Goal: Transaction & Acquisition: Purchase product/service

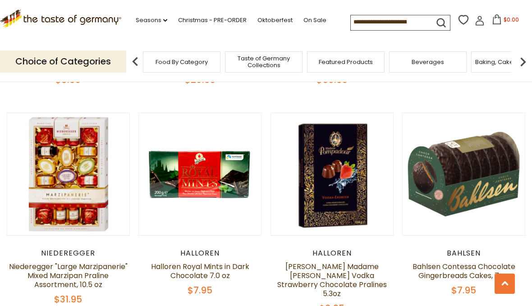
scroll to position [421, 0]
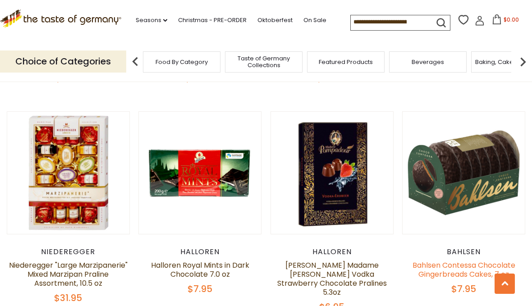
click at [477, 263] on link "Bahlsen Contessa Chocolate Gingerbreads Cakes, 7 oz" at bounding box center [464, 269] width 103 height 19
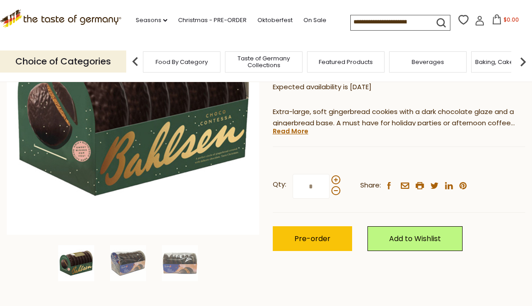
scroll to position [162, 0]
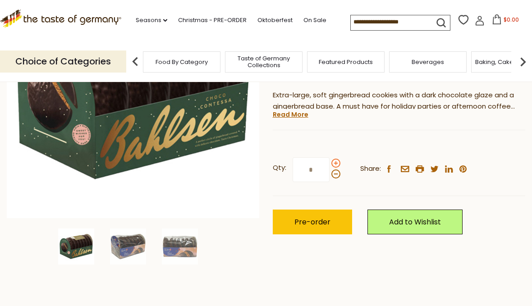
click at [337, 160] on span at bounding box center [336, 163] width 9 height 9
click at [330, 160] on input "*" at bounding box center [311, 169] width 37 height 25
click at [339, 157] on label "Qty: *" at bounding box center [307, 169] width 68 height 25
click at [330, 157] on input "*" at bounding box center [311, 169] width 37 height 25
click at [344, 159] on div "Qty: * Share: facebook email printer twitter linkedin pinterest" at bounding box center [399, 170] width 253 height 52
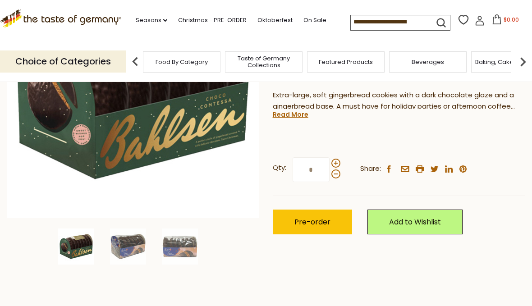
click at [344, 157] on div "Qty: * Share: facebook email printer twitter linkedin pinterest" at bounding box center [399, 170] width 253 height 52
click at [340, 161] on span at bounding box center [336, 163] width 9 height 9
click at [330, 161] on input "*" at bounding box center [311, 169] width 37 height 25
click at [337, 159] on span at bounding box center [336, 163] width 9 height 9
click at [330, 159] on input "*" at bounding box center [311, 169] width 37 height 25
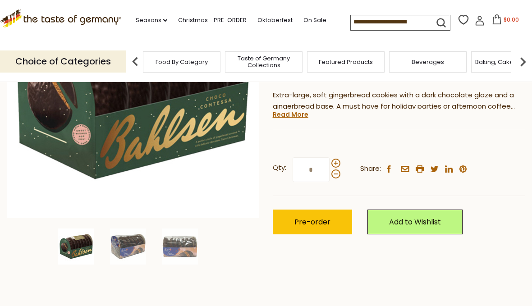
click at [338, 157] on label "Qty: *" at bounding box center [307, 169] width 68 height 25
click at [330, 157] on input "*" at bounding box center [311, 169] width 37 height 25
click at [339, 163] on span at bounding box center [336, 163] width 9 height 9
click at [330, 163] on input "*" at bounding box center [311, 169] width 37 height 25
type input "*"
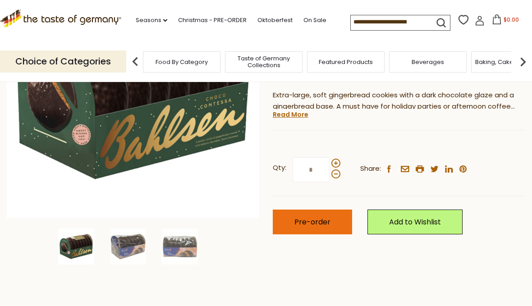
click at [344, 226] on button "Pre-order" at bounding box center [312, 222] width 79 height 25
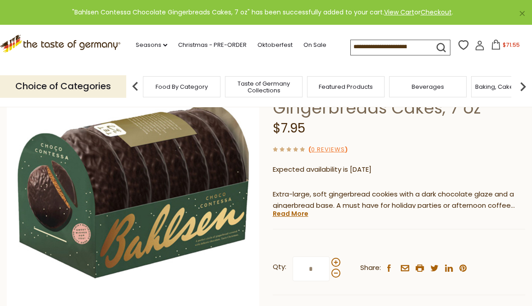
scroll to position [0, 0]
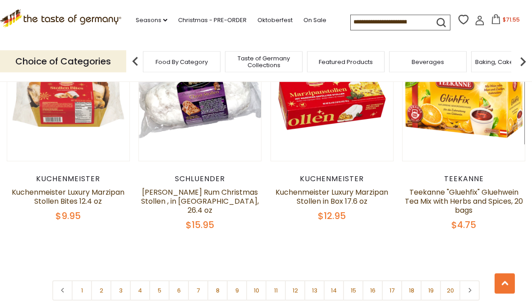
scroll to position [2061, 0]
click at [474, 281] on link at bounding box center [470, 291] width 20 height 20
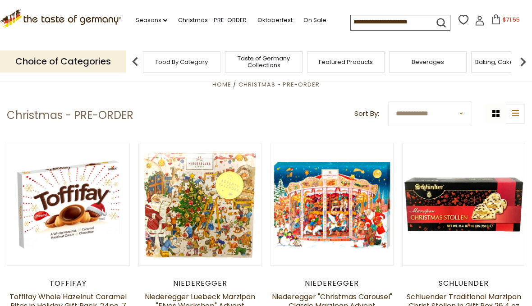
scroll to position [169, 0]
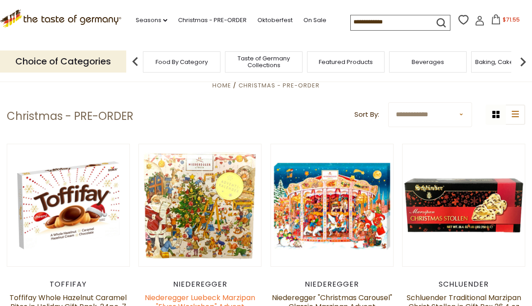
click at [196, 306] on link "Niederegger Luebeck Marzipan "Elves Workshop" Advent Calendar, 5.9 oz" at bounding box center [200, 307] width 111 height 28
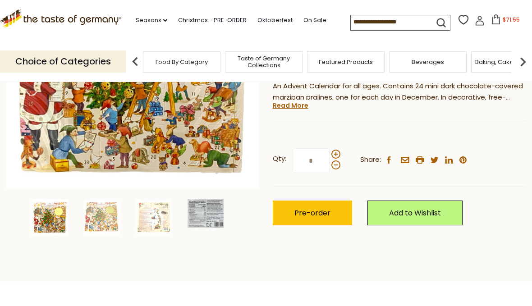
scroll to position [196, 0]
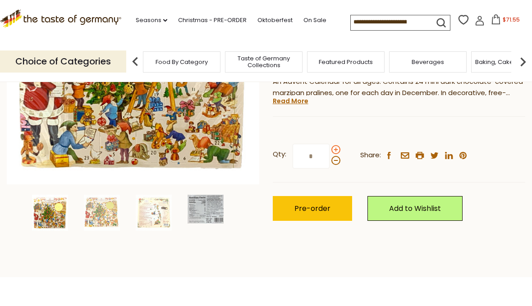
click at [336, 146] on span at bounding box center [336, 149] width 9 height 9
click at [330, 146] on input "*" at bounding box center [311, 156] width 37 height 25
click at [336, 160] on span at bounding box center [336, 160] width 9 height 9
click at [330, 160] on input "*" at bounding box center [311, 156] width 37 height 25
click at [337, 146] on span at bounding box center [336, 149] width 9 height 9
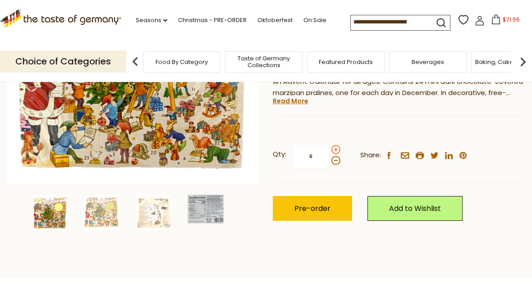
click at [330, 146] on input "*" at bounding box center [311, 156] width 37 height 25
type input "*"
click at [333, 206] on button "Pre-order" at bounding box center [312, 208] width 79 height 25
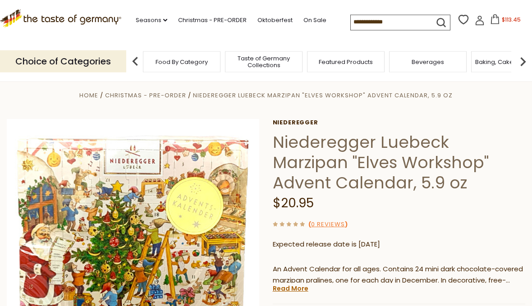
scroll to position [0, 0]
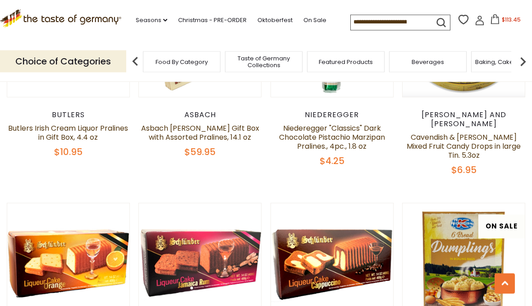
scroll to position [1007, 0]
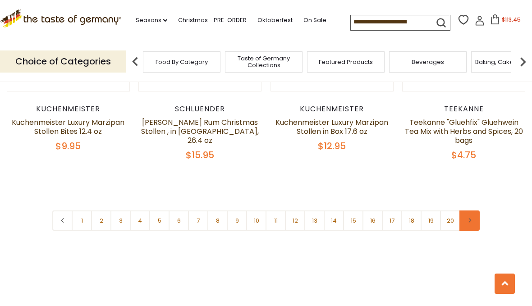
click at [469, 218] on icon at bounding box center [469, 220] width 5 height 5
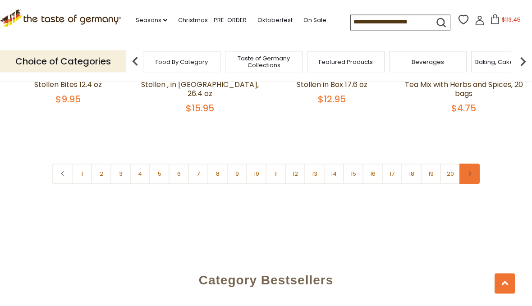
scroll to position [2177, 0]
click at [474, 164] on link at bounding box center [470, 174] width 20 height 20
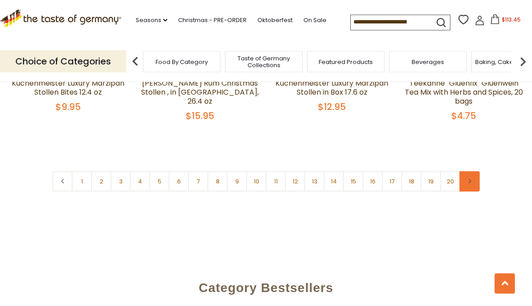
scroll to position [2181, 0]
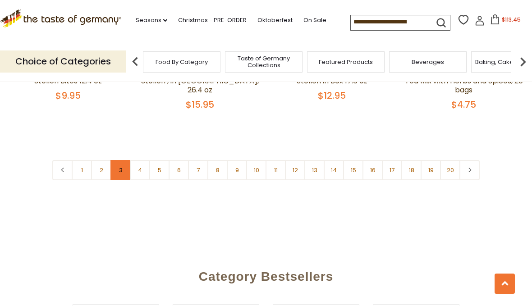
click at [122, 160] on link "3" at bounding box center [121, 170] width 20 height 20
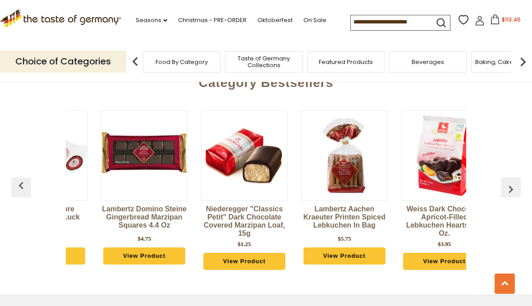
scroll to position [0, 80]
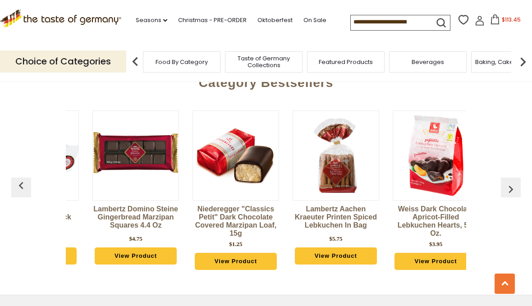
click at [357, 153] on img at bounding box center [336, 156] width 86 height 86
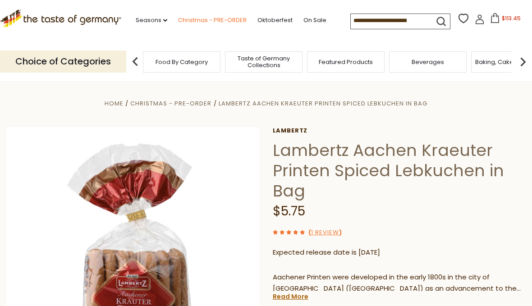
click at [216, 24] on link "Christmas - PRE-ORDER" at bounding box center [212, 20] width 69 height 10
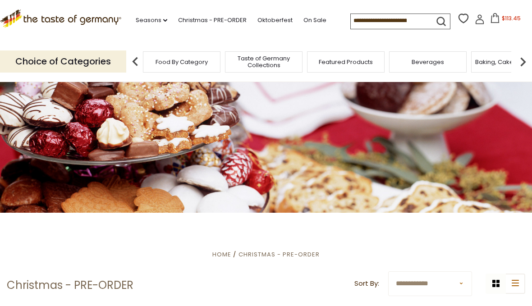
click at [403, 22] on input at bounding box center [389, 20] width 76 height 13
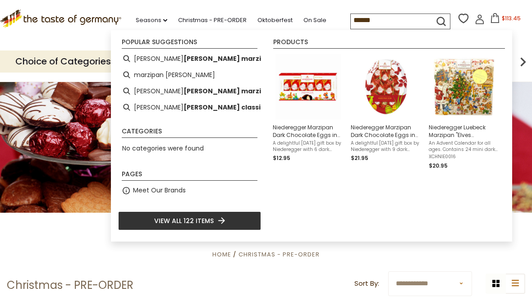
click at [208, 60] on li "nieder egger marzipan" at bounding box center [189, 59] width 143 height 16
type input "**********"
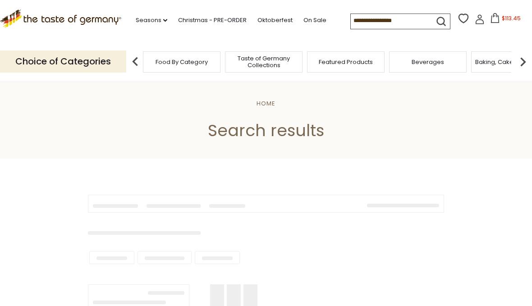
type input "**********"
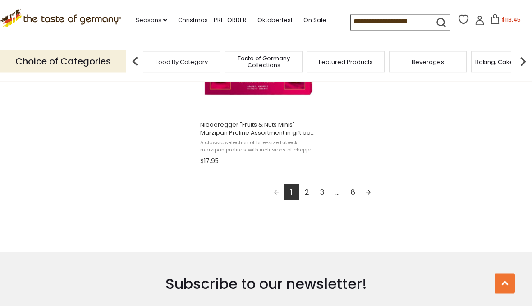
scroll to position [1669, 0]
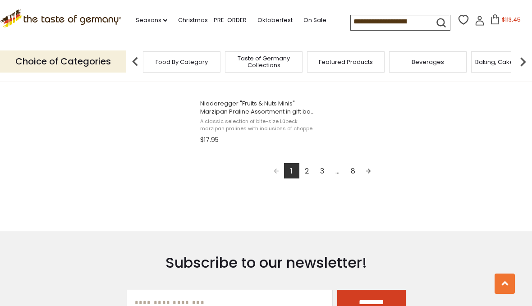
click at [373, 173] on link "Next page" at bounding box center [368, 170] width 15 height 15
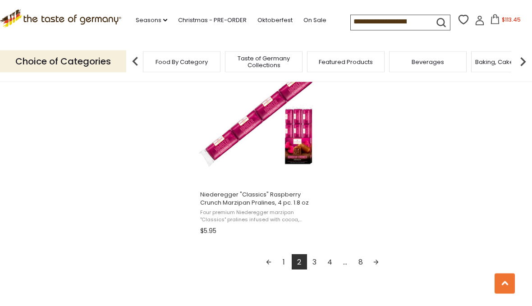
scroll to position [1598, 0]
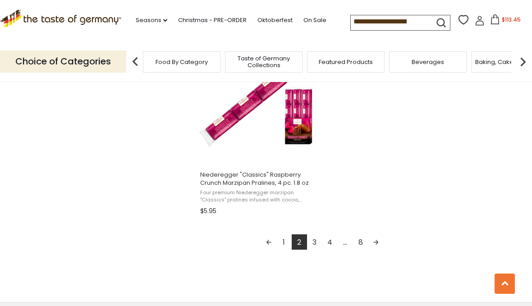
click at [379, 245] on link "Next page" at bounding box center [376, 242] width 15 height 15
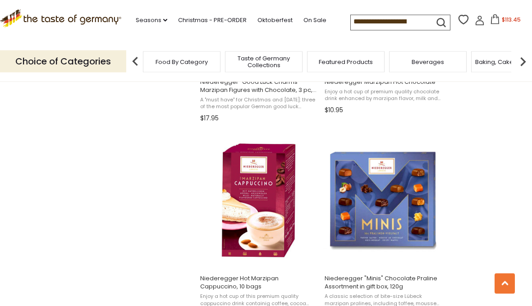
scroll to position [904, 0]
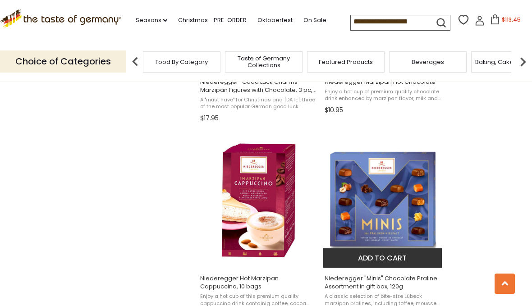
click at [410, 282] on span "Niederegger "Minis" Chocolate Praline Assortment in gift box, 120g" at bounding box center [383, 283] width 117 height 16
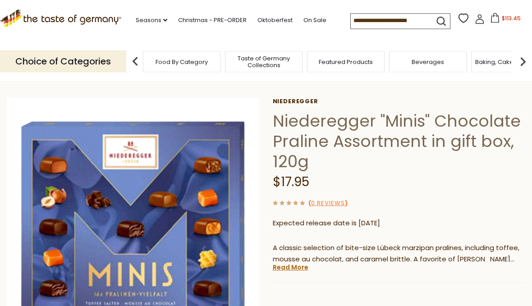
scroll to position [32, 0]
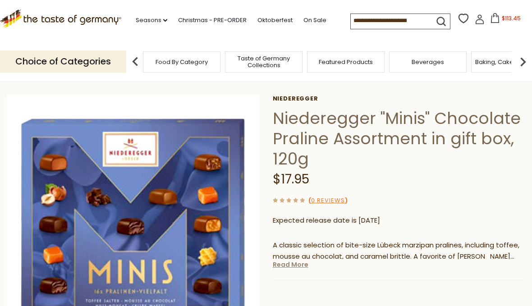
click at [307, 260] on link "Read More" at bounding box center [291, 264] width 36 height 9
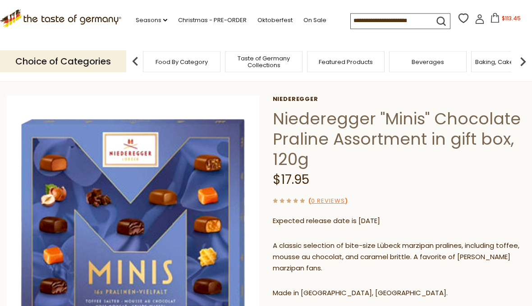
scroll to position [32, 0]
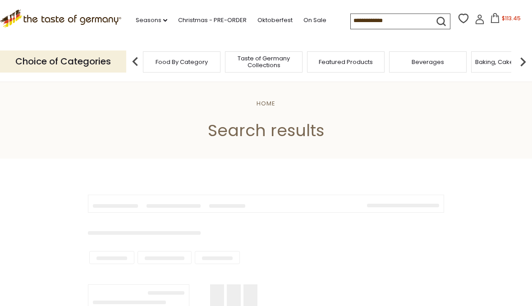
type input "**********"
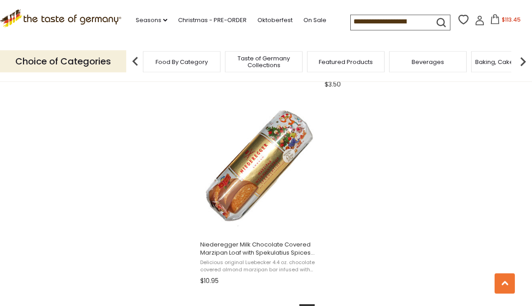
scroll to position [1528, 0]
click at [387, 306] on link "Next page" at bounding box center [383, 311] width 15 height 15
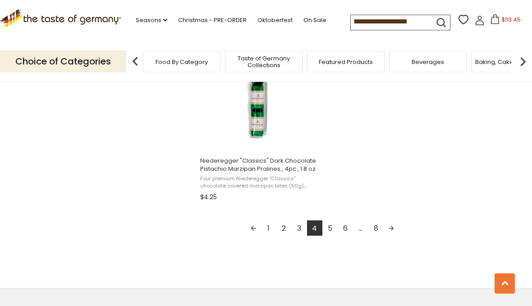
scroll to position [1644, 0]
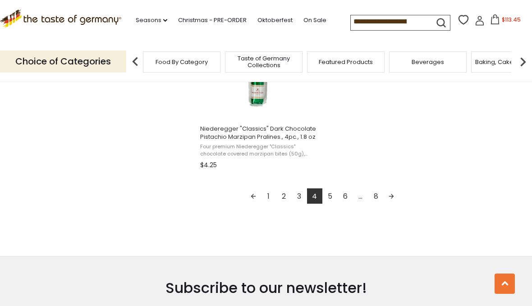
click at [332, 199] on link "5" at bounding box center [330, 196] width 15 height 15
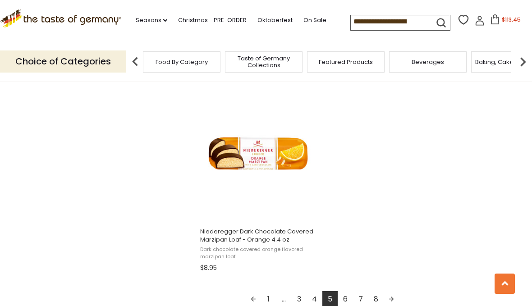
scroll to position [1542, 0]
click at [349, 302] on link "6" at bounding box center [345, 298] width 15 height 15
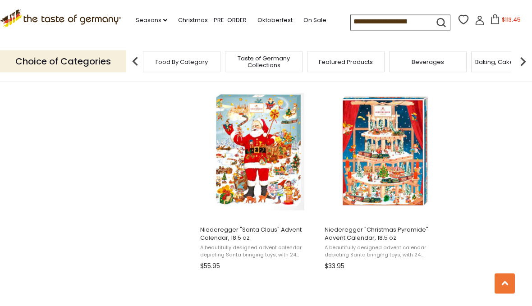
scroll to position [953, 0]
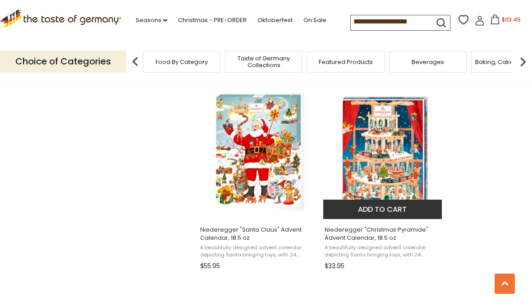
click at [406, 191] on img "Niederegger" at bounding box center [383, 152] width 120 height 120
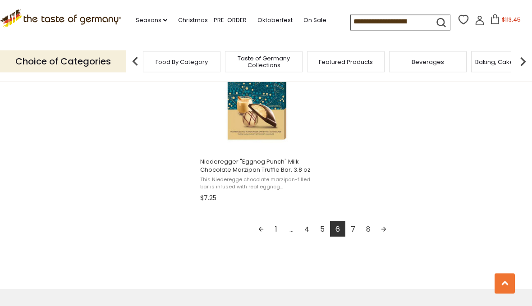
click at [357, 231] on link "7" at bounding box center [353, 229] width 15 height 15
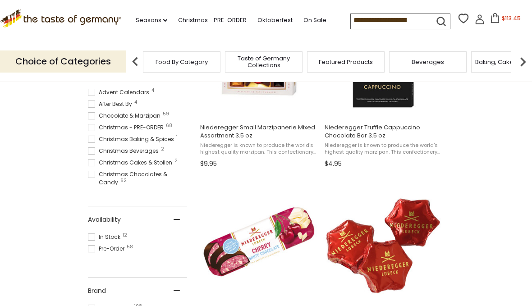
scroll to position [1, 0]
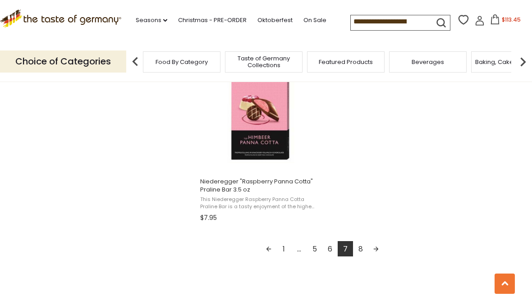
click at [364, 249] on link "8" at bounding box center [360, 248] width 15 height 15
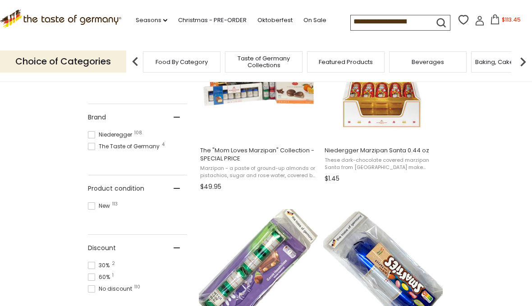
scroll to position [102, 0]
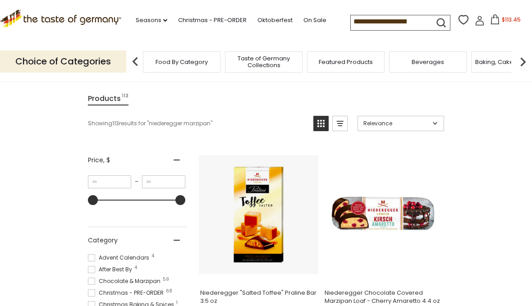
click at [405, 17] on input "**********" at bounding box center [389, 21] width 76 height 13
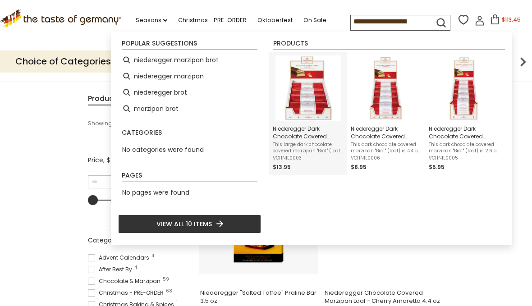
type input "**********"
click at [316, 142] on span "This large dark chocolate covered marzipan "Brot" (loaf) is 7.0 oz (200g) of 10…" at bounding box center [308, 148] width 71 height 13
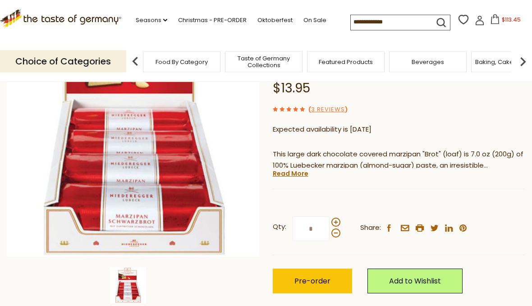
scroll to position [123, 0]
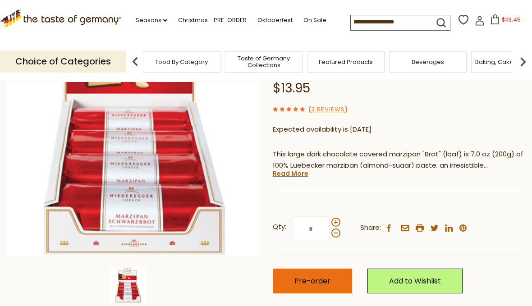
click at [334, 269] on button "Pre-order" at bounding box center [312, 281] width 79 height 25
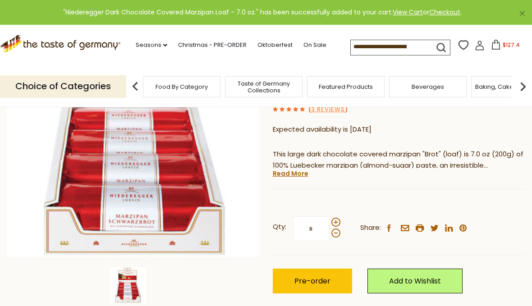
click at [403, 45] on input at bounding box center [389, 46] width 76 height 13
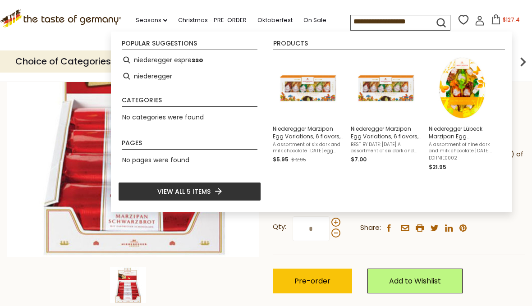
type input "**********"
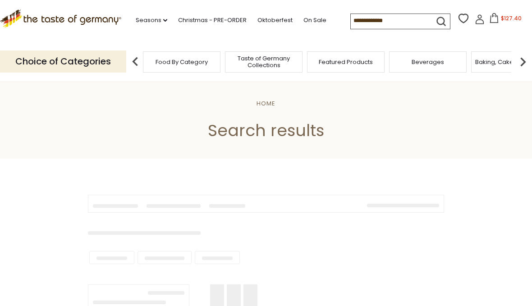
type input "**********"
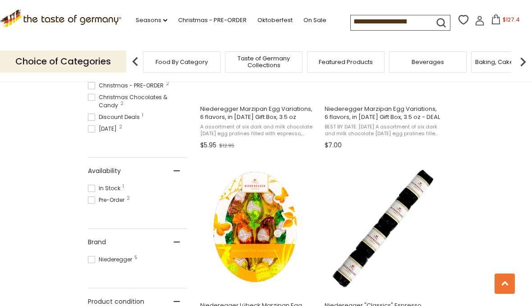
scroll to position [356, 0]
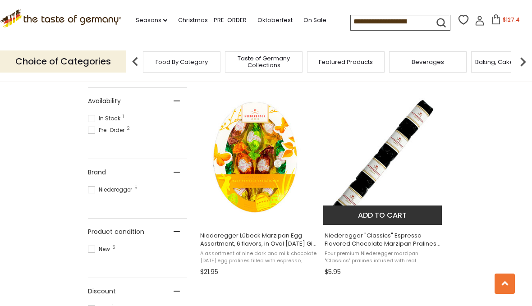
click at [402, 242] on span "Niederegger "Classics" Espresso Flavored Chocolate Marzipan Pralines, 4 pc. 1.8…" at bounding box center [383, 240] width 117 height 16
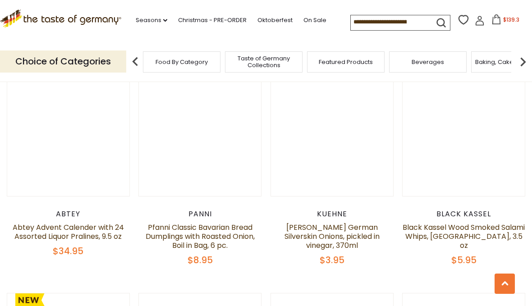
scroll to position [1735, 0]
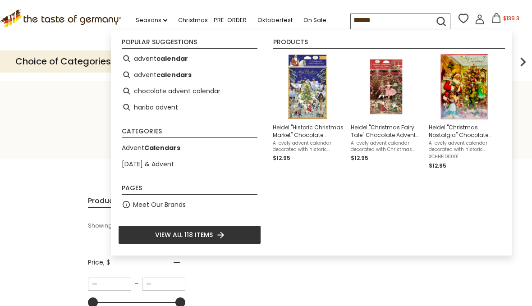
click at [190, 57] on li "advent calendar" at bounding box center [189, 59] width 143 height 16
type input "**********"
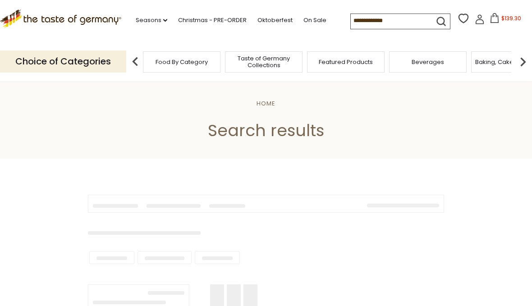
type input "**********"
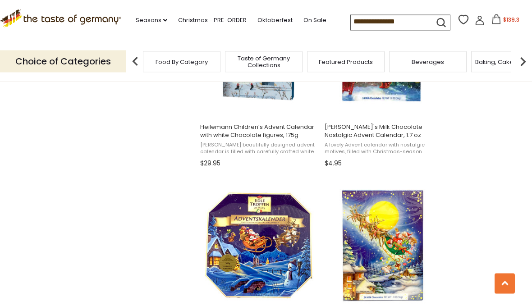
scroll to position [859, 0]
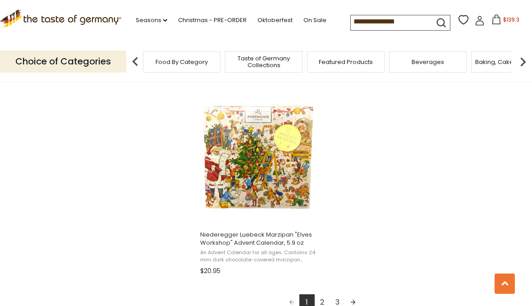
click at [356, 301] on link "Next page" at bounding box center [353, 302] width 15 height 15
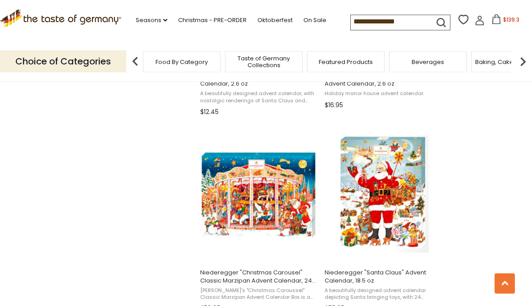
scroll to position [1107, 0]
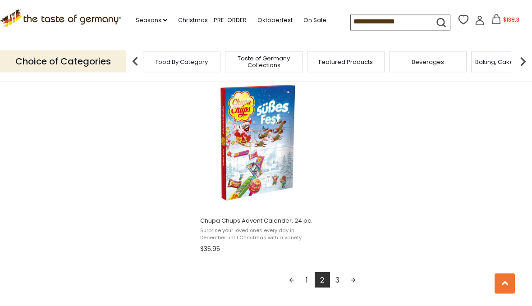
click at [354, 282] on link "Next page" at bounding box center [353, 280] width 15 height 15
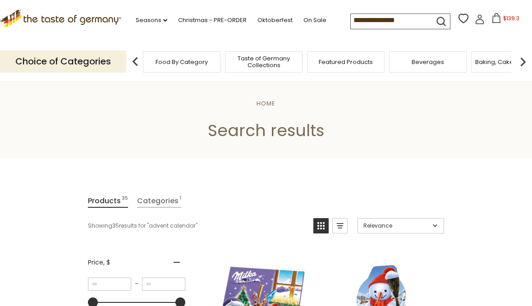
click at [83, 15] on icon ".st0{fill:#EDD300;} .st1{fill:#D33E21;}" at bounding box center [60, 18] width 121 height 18
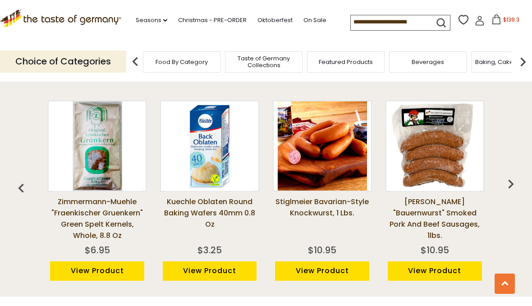
click at [382, 22] on input at bounding box center [389, 21] width 76 height 13
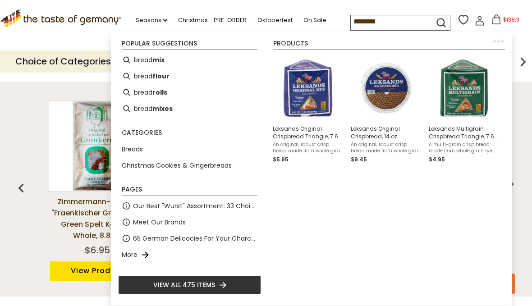
type input "*********"
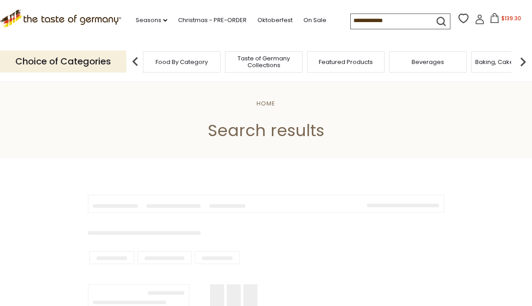
type input "*********"
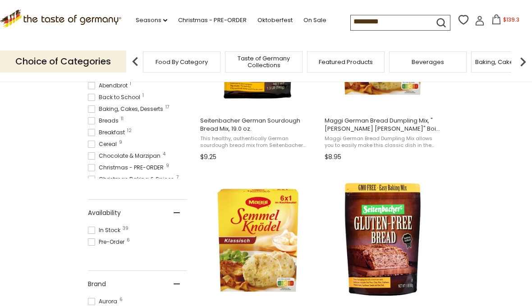
scroll to position [274, 0]
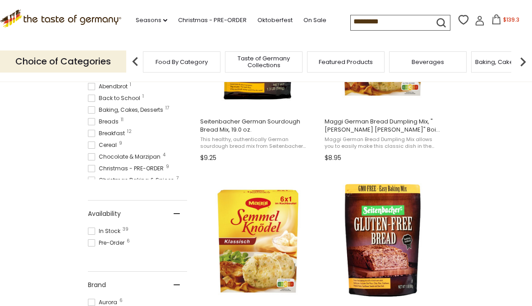
click at [91, 122] on span at bounding box center [91, 121] width 7 height 7
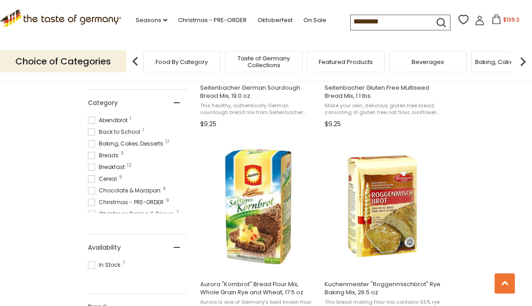
scroll to position [322, 0]
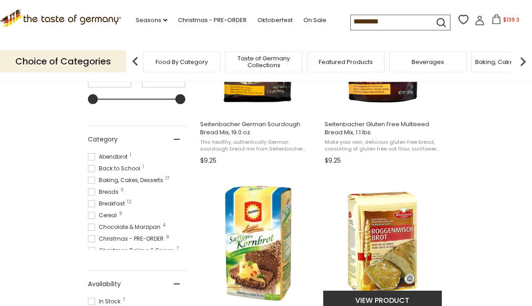
scroll to position [271, 0]
click at [405, 252] on img "Kuchenmeister" at bounding box center [383, 243] width 120 height 120
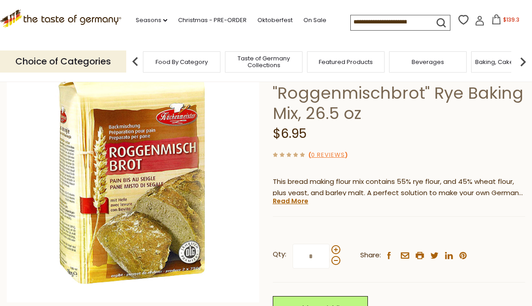
scroll to position [78, 0]
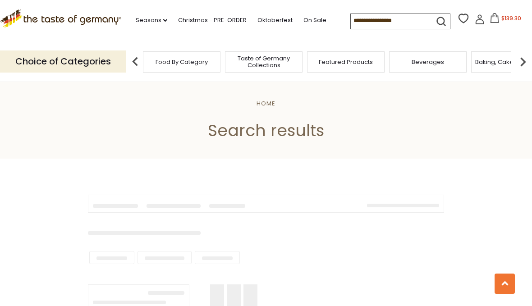
scroll to position [313, 0]
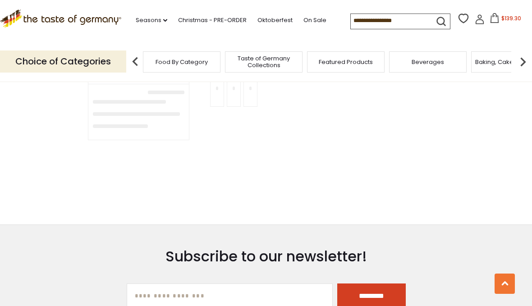
type input "*********"
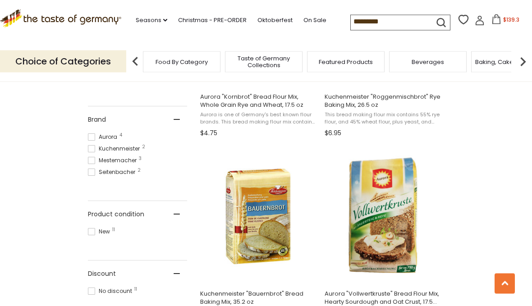
scroll to position [495, 0]
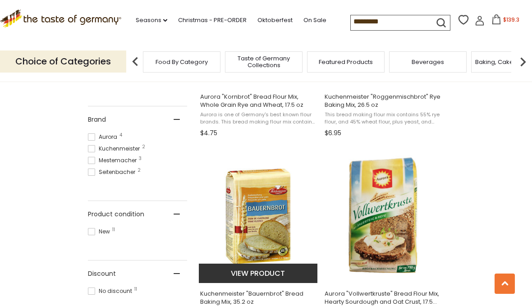
click at [272, 224] on img "Kuchenmeister" at bounding box center [259, 216] width 120 height 120
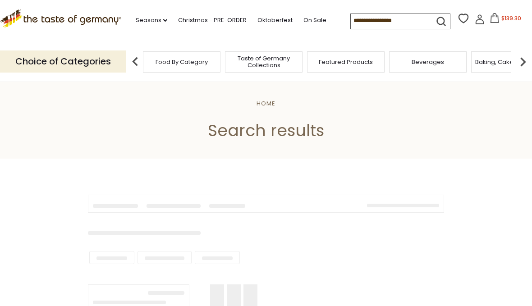
scroll to position [537, 0]
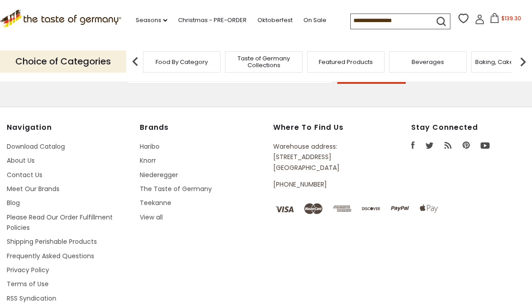
type input "*********"
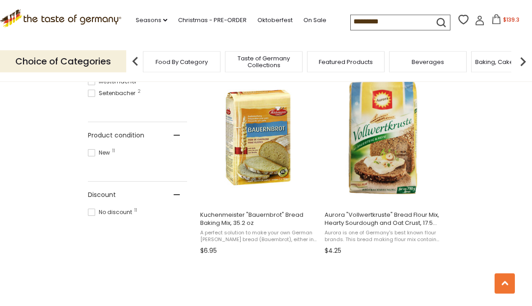
scroll to position [574, 0]
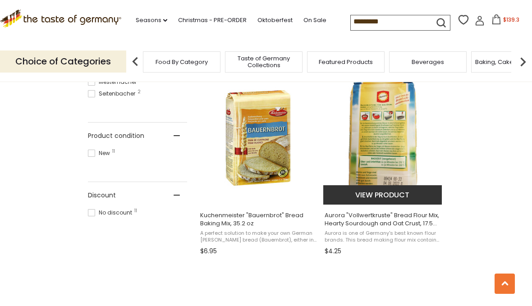
click at [424, 225] on span "Aurora "Vollwertkruste" Bread Flour Mix, Hearty Sourdough and Oat Crust, 17.5 oz" at bounding box center [383, 220] width 117 height 16
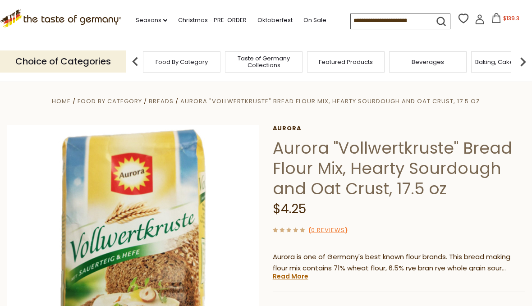
scroll to position [3, 0]
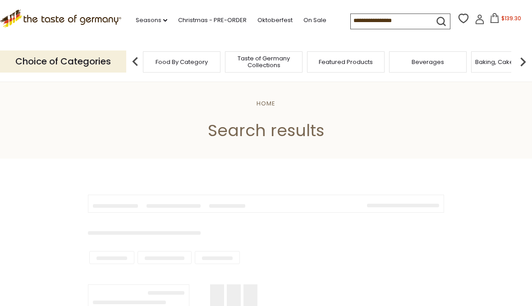
scroll to position [615, 0]
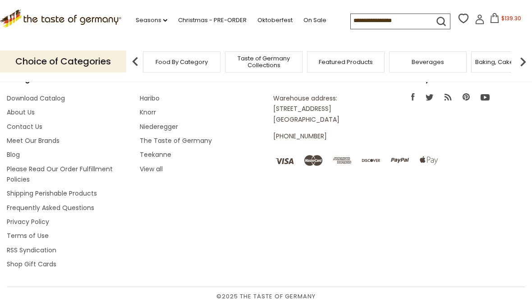
type input "*********"
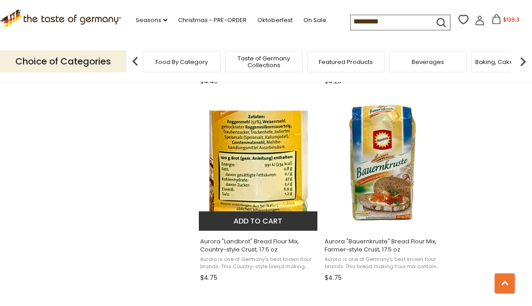
scroll to position [941, 0]
click at [288, 249] on span "Aurora "Landbrot" Bread Flour Mix, Country-style Crust, 17.5 oz" at bounding box center [258, 246] width 117 height 16
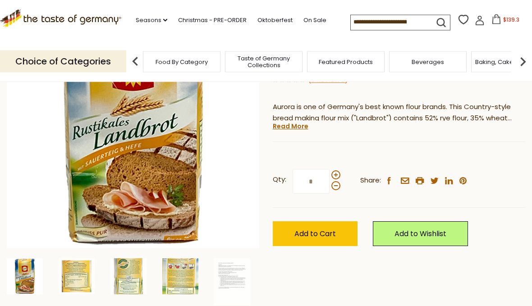
scroll to position [131, 0]
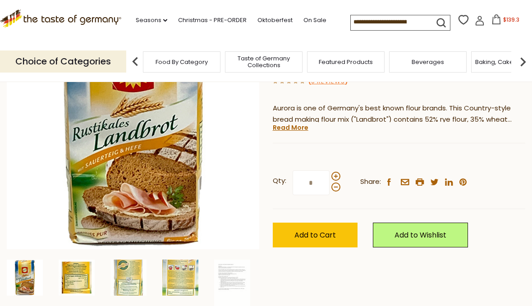
click at [80, 279] on img at bounding box center [77, 278] width 36 height 36
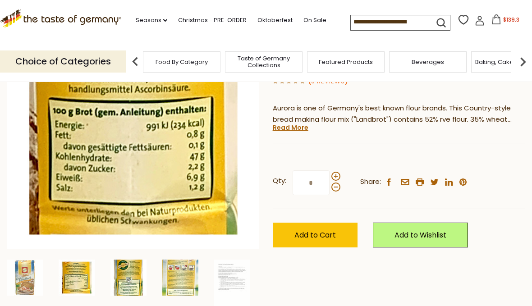
click at [124, 277] on img at bounding box center [129, 278] width 36 height 36
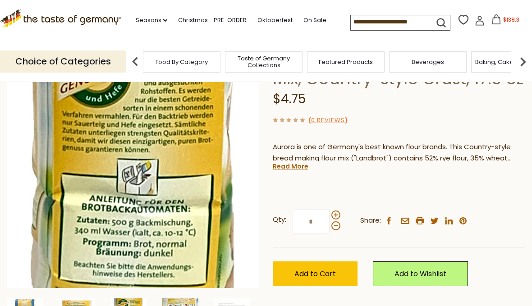
scroll to position [91, 0]
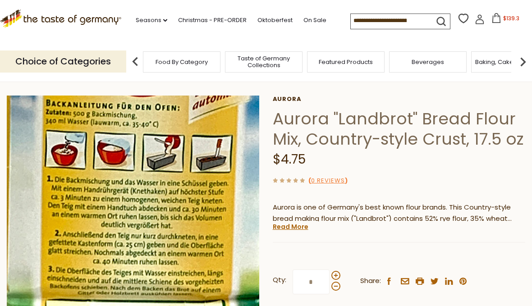
scroll to position [32, 0]
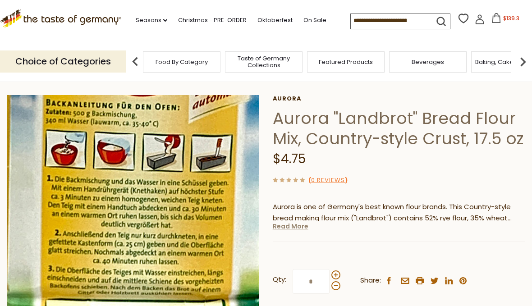
click at [300, 229] on link "Read More" at bounding box center [291, 226] width 36 height 9
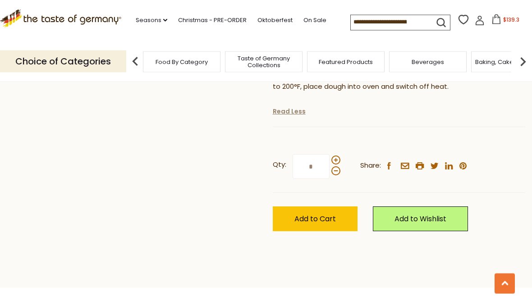
scroll to position [630, 0]
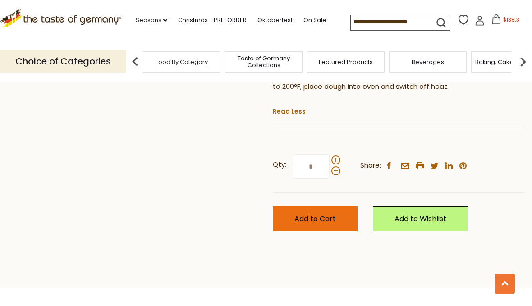
click at [331, 214] on span "Add to Cart" at bounding box center [316, 219] width 42 height 10
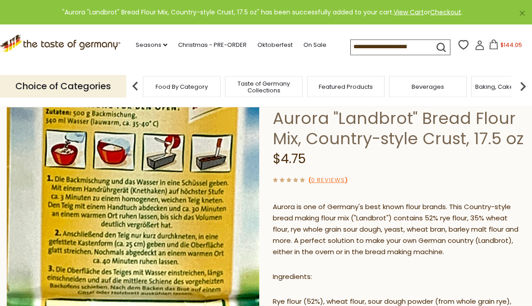
scroll to position [40, 0]
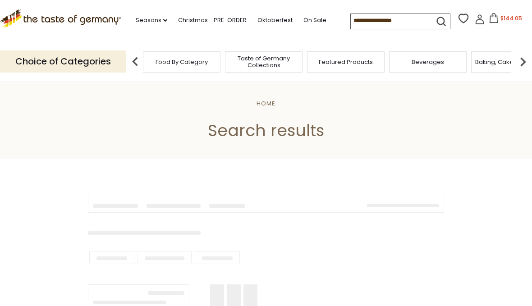
type input "*********"
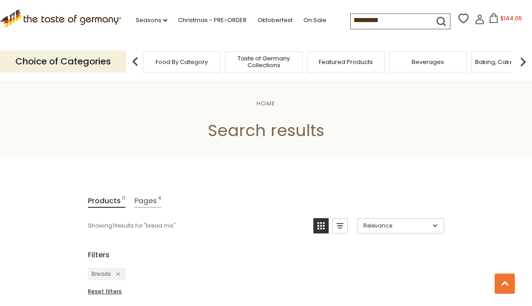
scroll to position [982, 0]
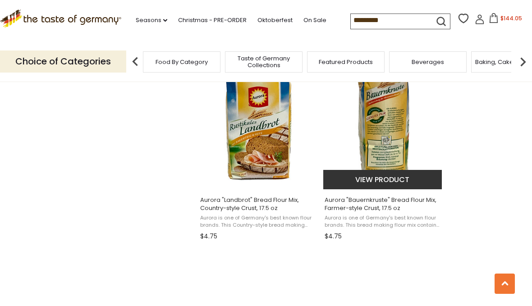
click at [396, 203] on span "Aurora "Bauernkruste" Bread Flour Mix, Farmer-style Crust, 17.5 oz" at bounding box center [383, 204] width 117 height 16
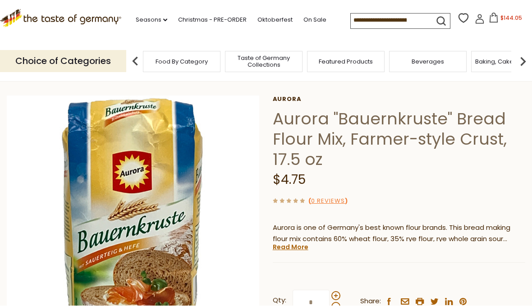
scroll to position [32, 0]
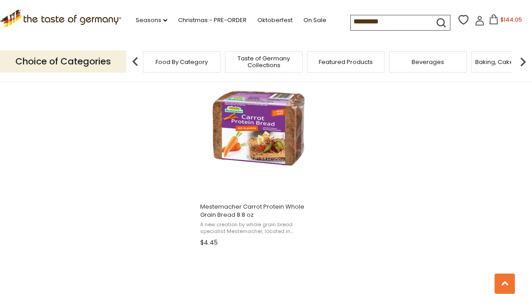
scroll to position [1173, 0]
click at [517, 57] on img at bounding box center [523, 62] width 18 height 18
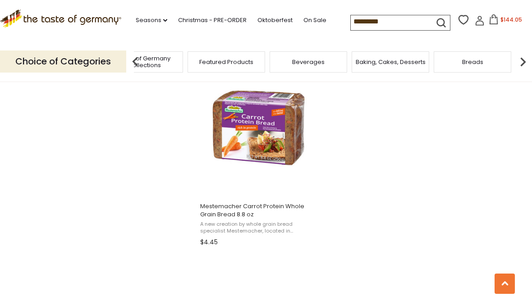
click at [377, 18] on input "*********" at bounding box center [389, 21] width 76 height 13
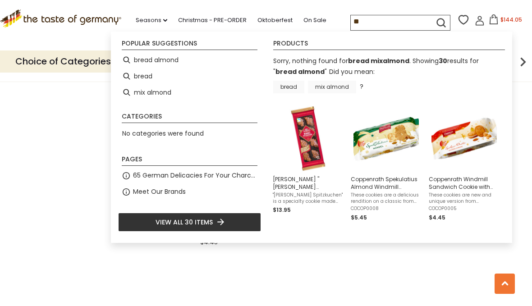
type input "*"
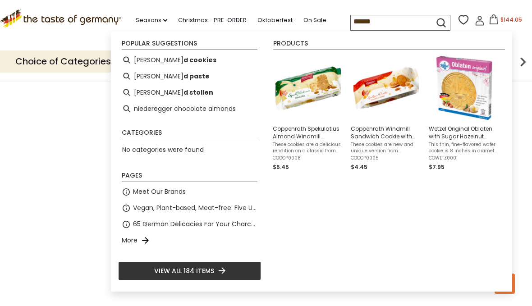
type input "*******"
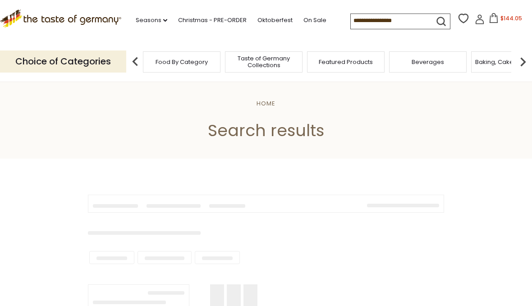
type input "*******"
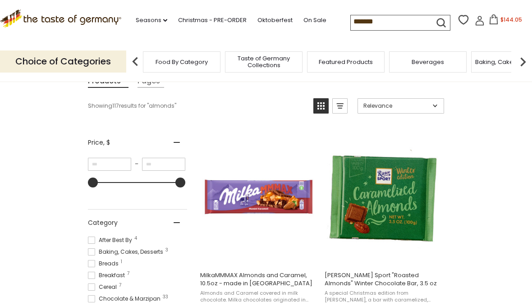
scroll to position [174, 0]
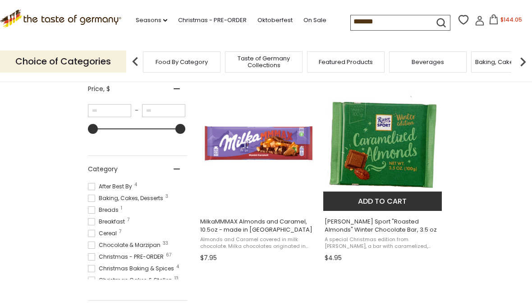
click at [418, 170] on img "Ritter Sport" at bounding box center [383, 144] width 120 height 120
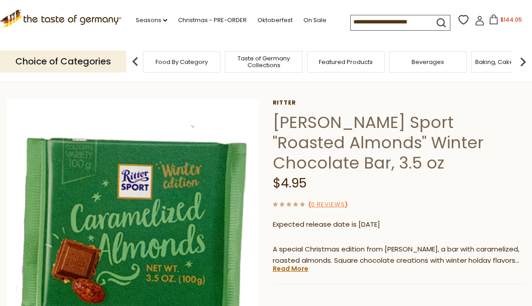
scroll to position [70, 0]
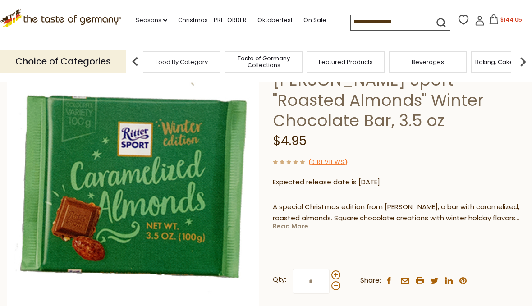
click at [300, 222] on link "Read More" at bounding box center [291, 226] width 36 height 9
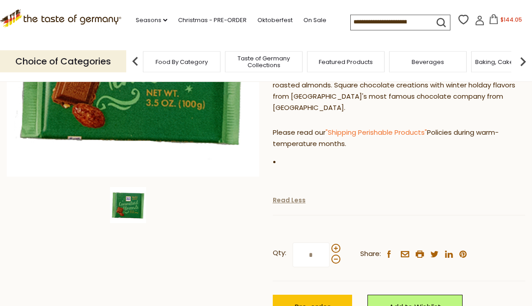
scroll to position [203, 0]
click at [331, 295] on button "Pre-order" at bounding box center [312, 307] width 79 height 25
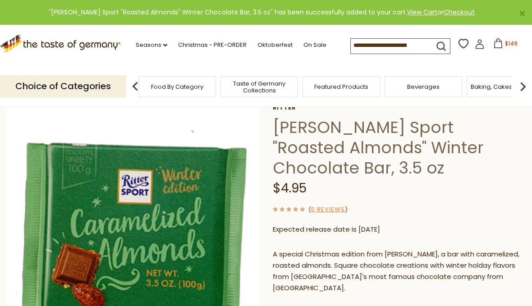
scroll to position [0, 0]
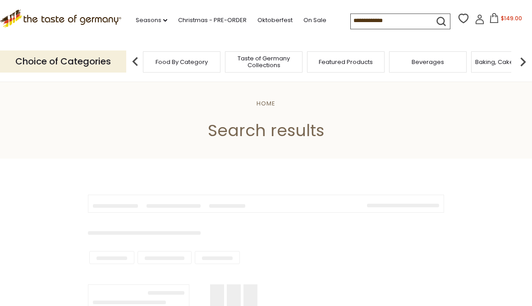
type input "*******"
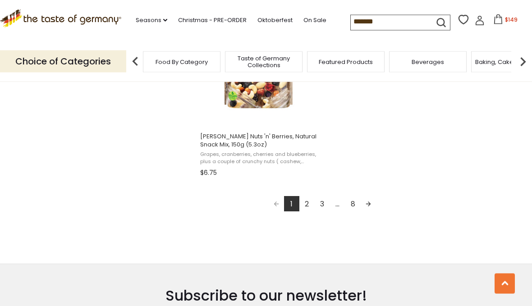
scroll to position [1641, 0]
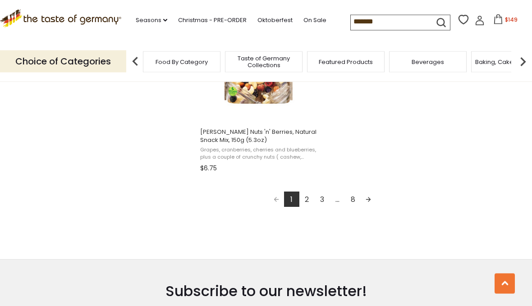
click at [366, 199] on link "Next page" at bounding box center [368, 199] width 15 height 15
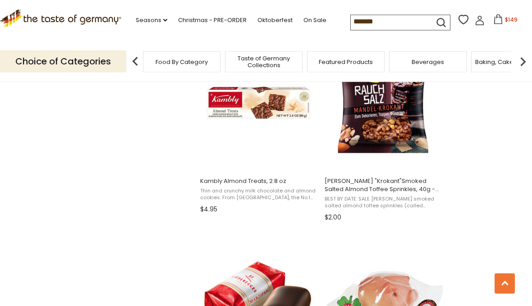
scroll to position [797, 0]
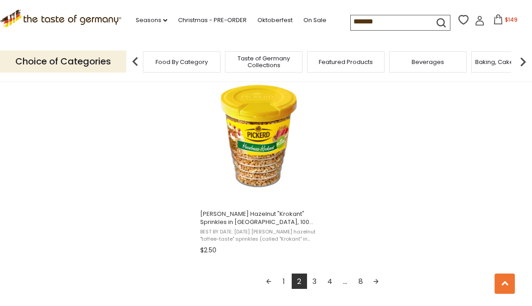
click at [380, 281] on link "Next page" at bounding box center [376, 281] width 15 height 15
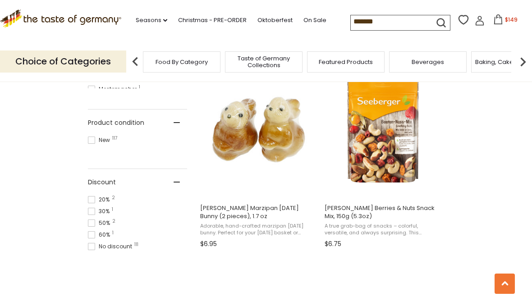
scroll to position [597, 0]
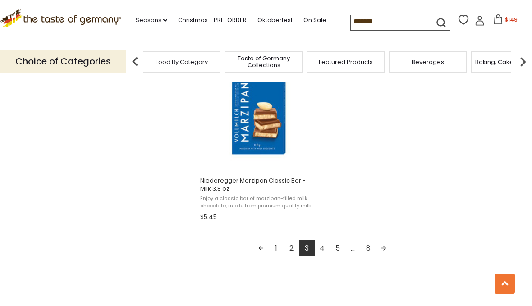
click at [385, 253] on link "Next page" at bounding box center [383, 247] width 15 height 15
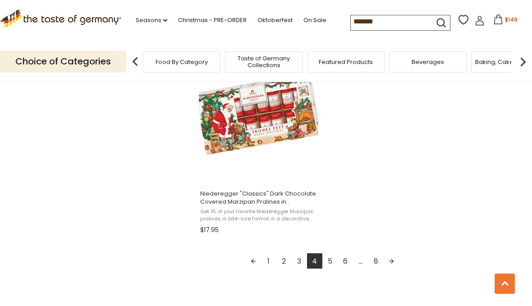
scroll to position [1651, 0]
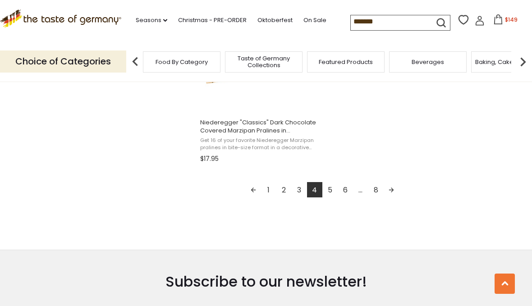
click at [394, 192] on link "Next page" at bounding box center [391, 189] width 15 height 15
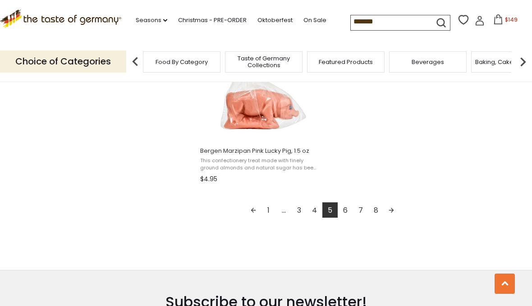
scroll to position [1674, 0]
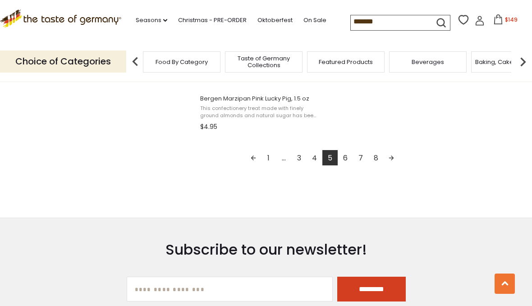
click at [395, 158] on link "Next page" at bounding box center [391, 157] width 15 height 15
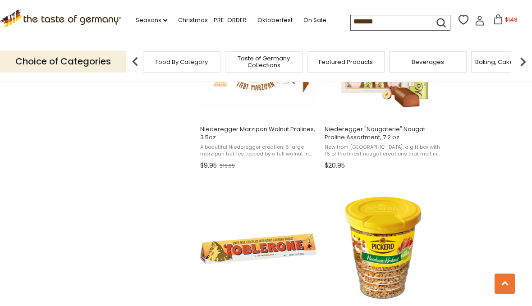
scroll to position [933, 0]
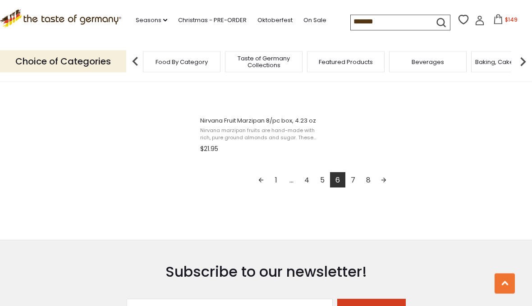
click at [386, 180] on link "Next page" at bounding box center [383, 180] width 15 height 15
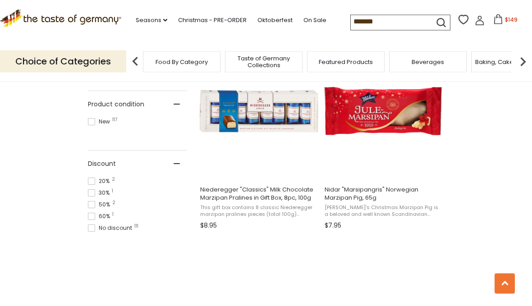
scroll to position [600, 0]
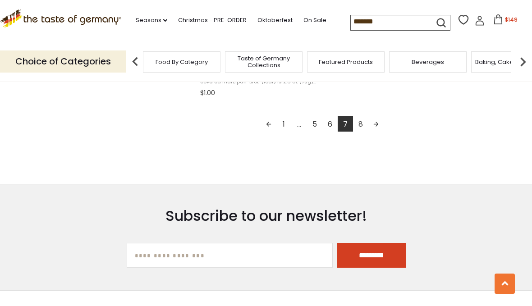
click at [381, 124] on link "Next page" at bounding box center [376, 123] width 15 height 15
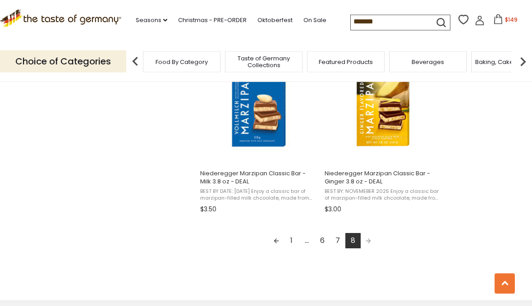
scroll to position [1207, 0]
click at [500, 20] on button "$149" at bounding box center [506, 21] width 38 height 14
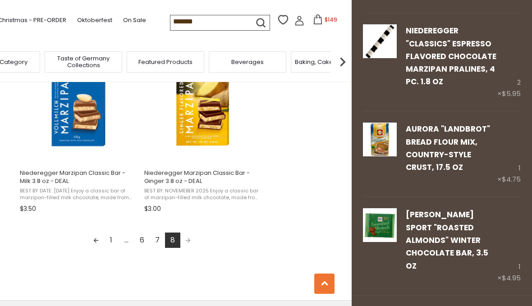
scroll to position [290, 0]
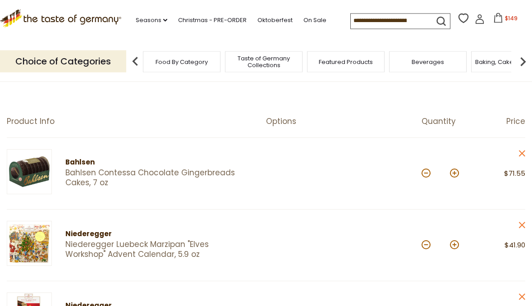
scroll to position [55, 0]
click at [427, 175] on button at bounding box center [426, 173] width 9 height 9
type input "*"
click at [447, 174] on input "*" at bounding box center [441, 173] width 16 height 25
click at [458, 171] on button at bounding box center [454, 173] width 9 height 9
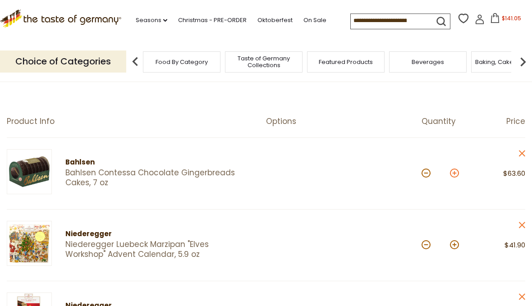
type input "*"
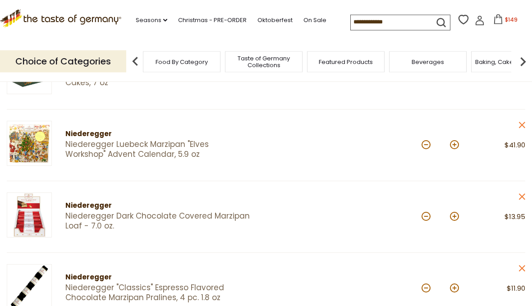
scroll to position [156, 0]
click at [400, 15] on input at bounding box center [389, 21] width 76 height 13
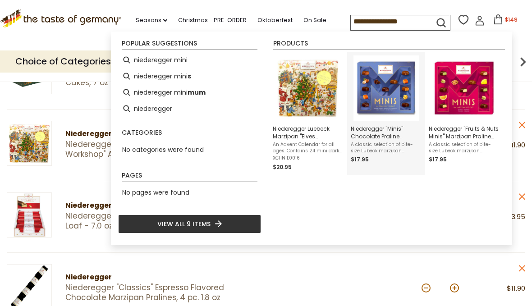
type input "**********"
click at [384, 97] on img "Instant Search Results" at bounding box center [386, 87] width 65 height 65
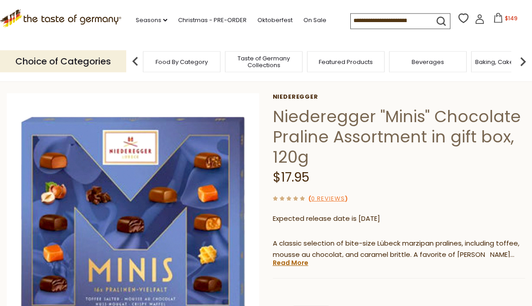
scroll to position [34, 0]
click at [295, 255] on p "A classic selection of bite-size Lübeck marzipan pralines, including toffee, mo…" at bounding box center [399, 249] width 253 height 23
click at [297, 263] on link "Read More" at bounding box center [291, 262] width 36 height 9
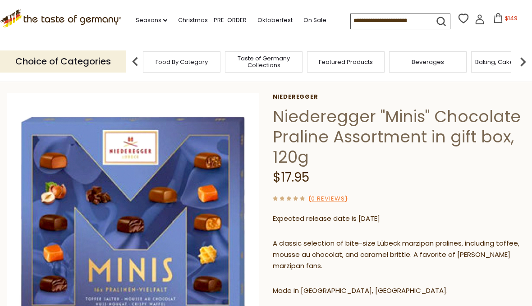
click at [487, 24] on button "$149" at bounding box center [506, 20] width 38 height 14
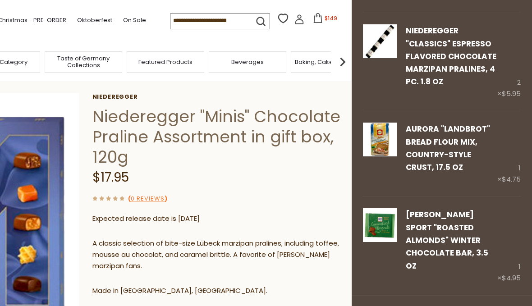
scroll to position [290, 0]
